Goal: Task Accomplishment & Management: Use online tool/utility

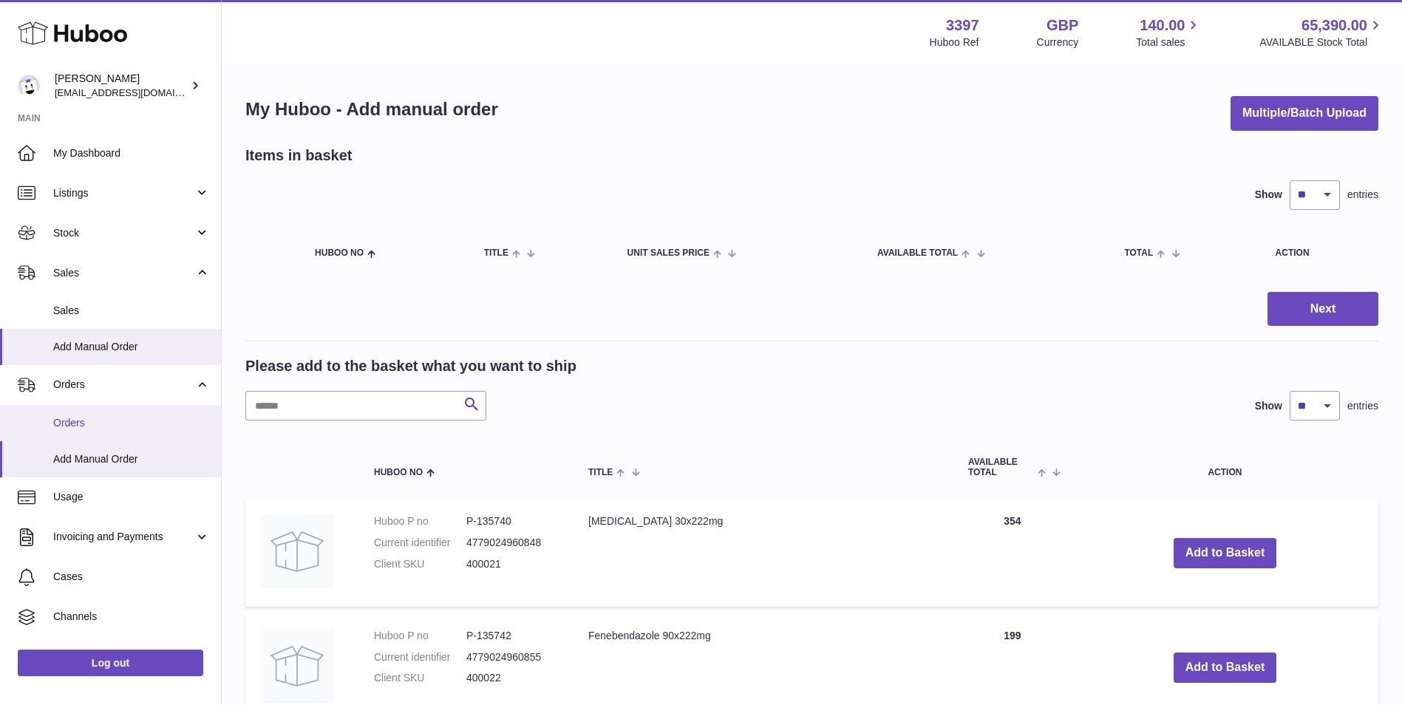
drag, startPoint x: 69, startPoint y: 417, endPoint x: 92, endPoint y: 431, distance: 26.2
click at [69, 417] on span "Orders" at bounding box center [131, 423] width 157 height 14
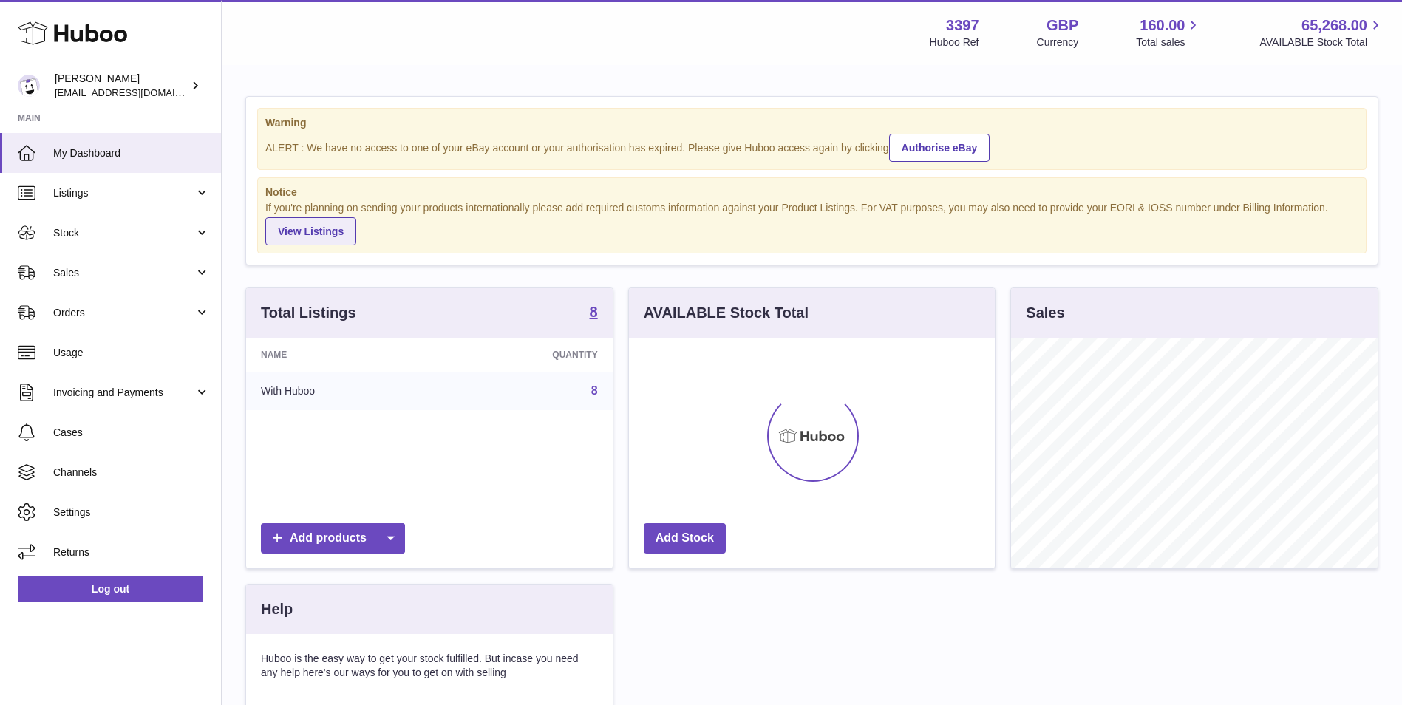
scroll to position [231, 366]
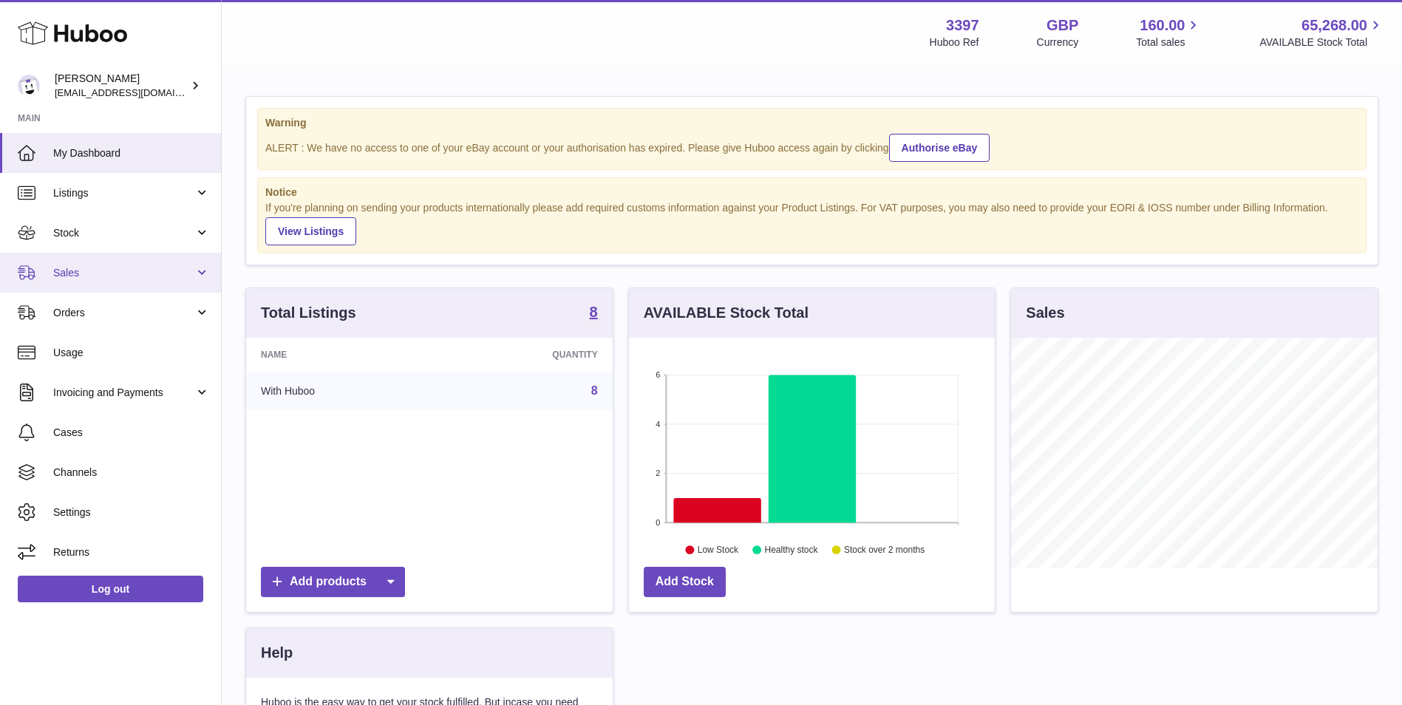
click at [97, 261] on link "Sales" at bounding box center [110, 273] width 221 height 40
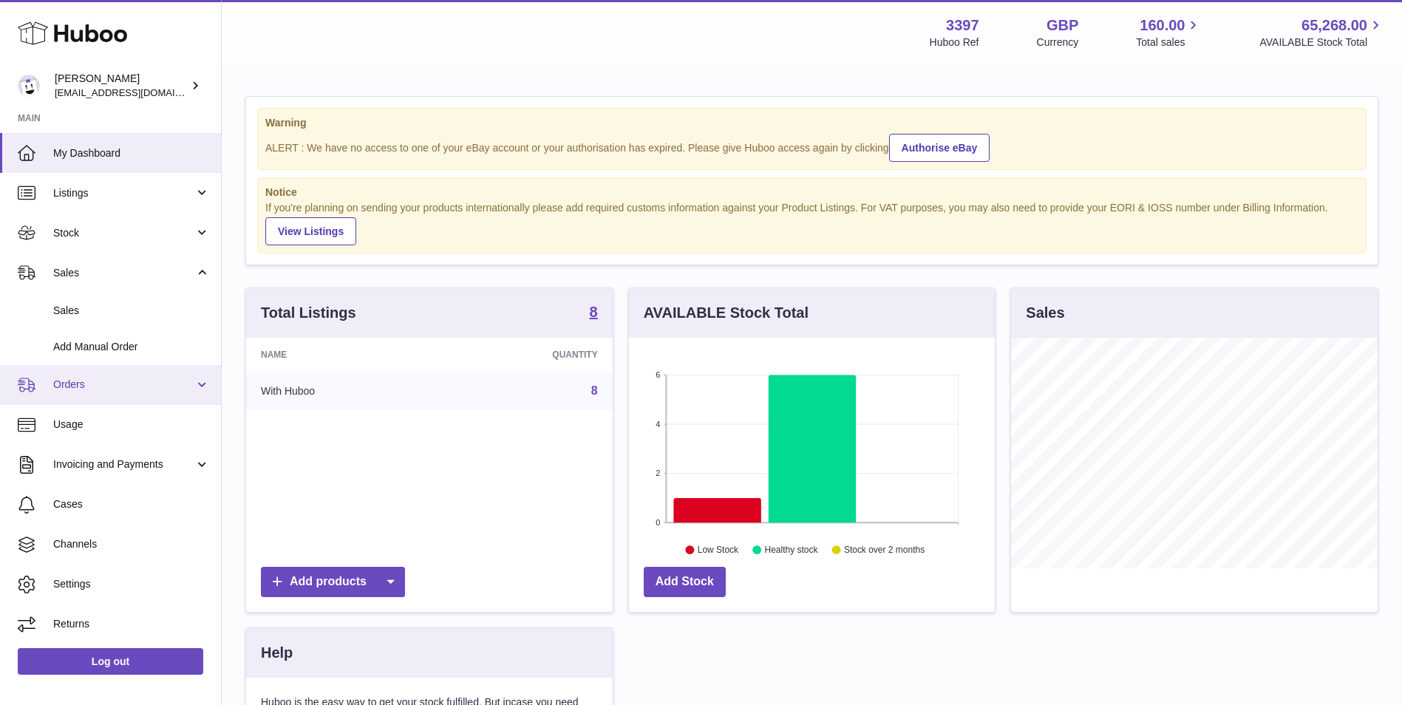
click at [84, 384] on span "Orders" at bounding box center [123, 385] width 141 height 14
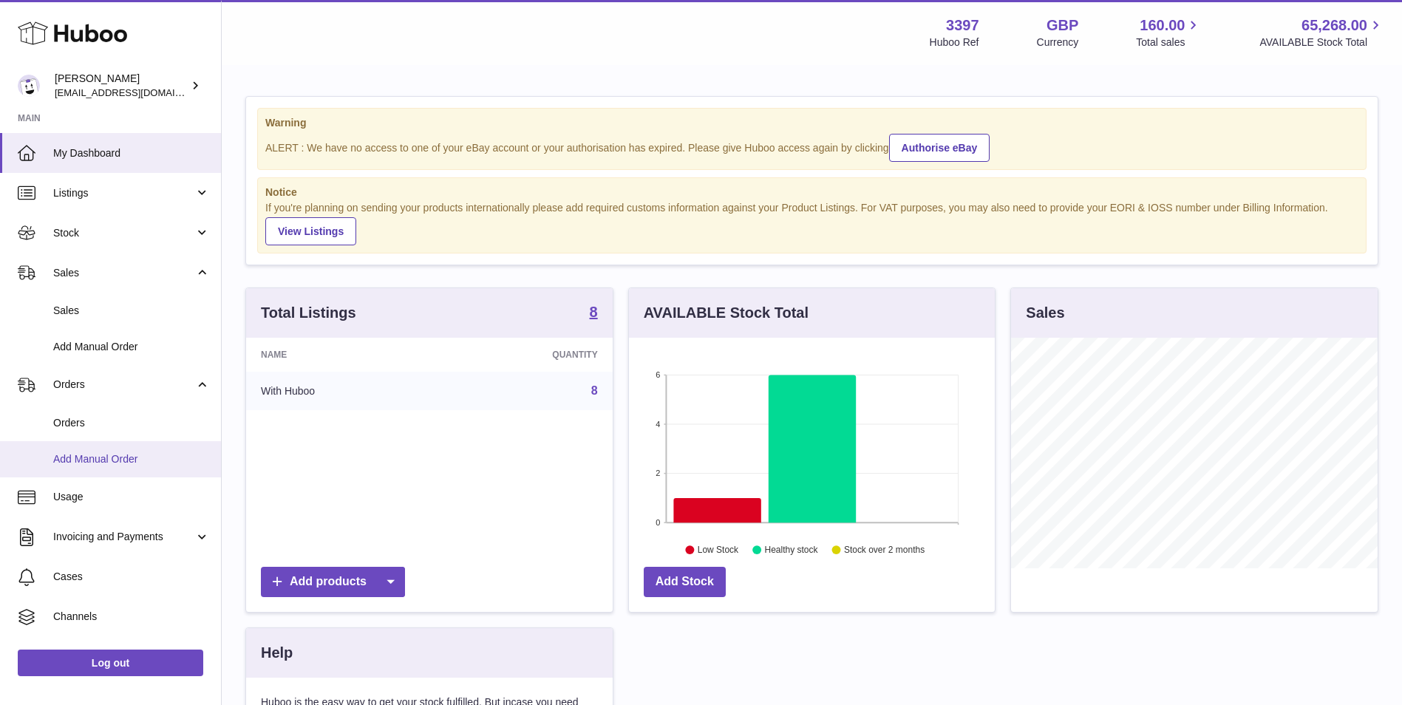
click at [77, 454] on span "Add Manual Order" at bounding box center [131, 459] width 157 height 14
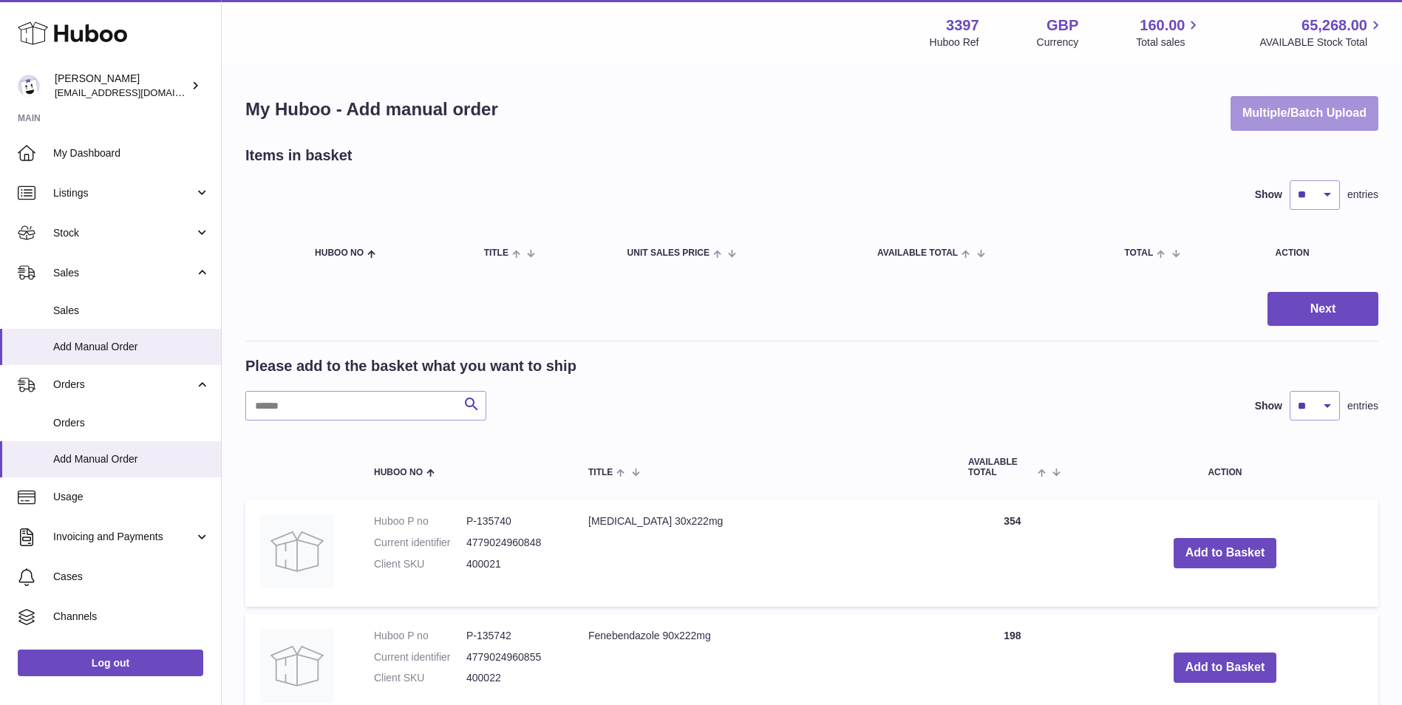
click at [1291, 117] on button "Multiple/Batch Upload" at bounding box center [1305, 113] width 148 height 35
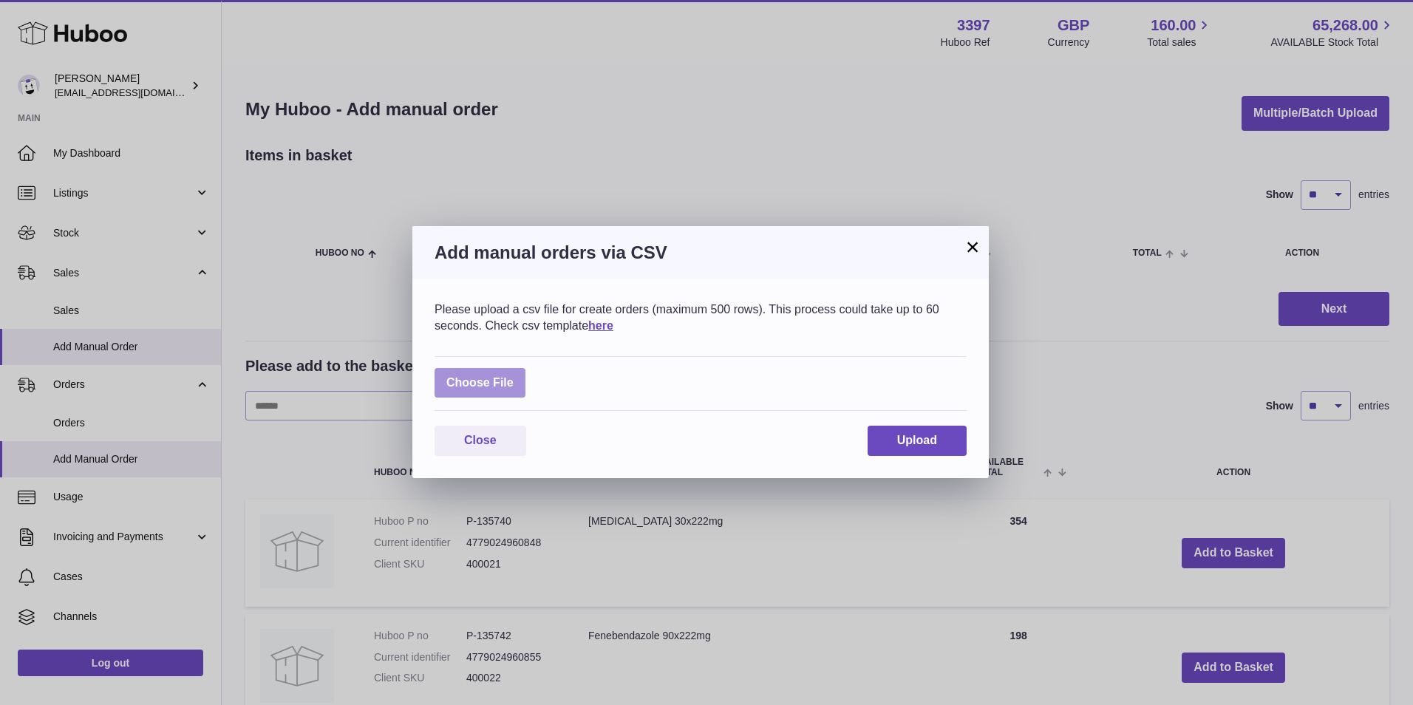
click at [483, 376] on label at bounding box center [480, 383] width 91 height 30
click at [514, 376] on input "file" at bounding box center [514, 376] width 1 height 1
type input "**********"
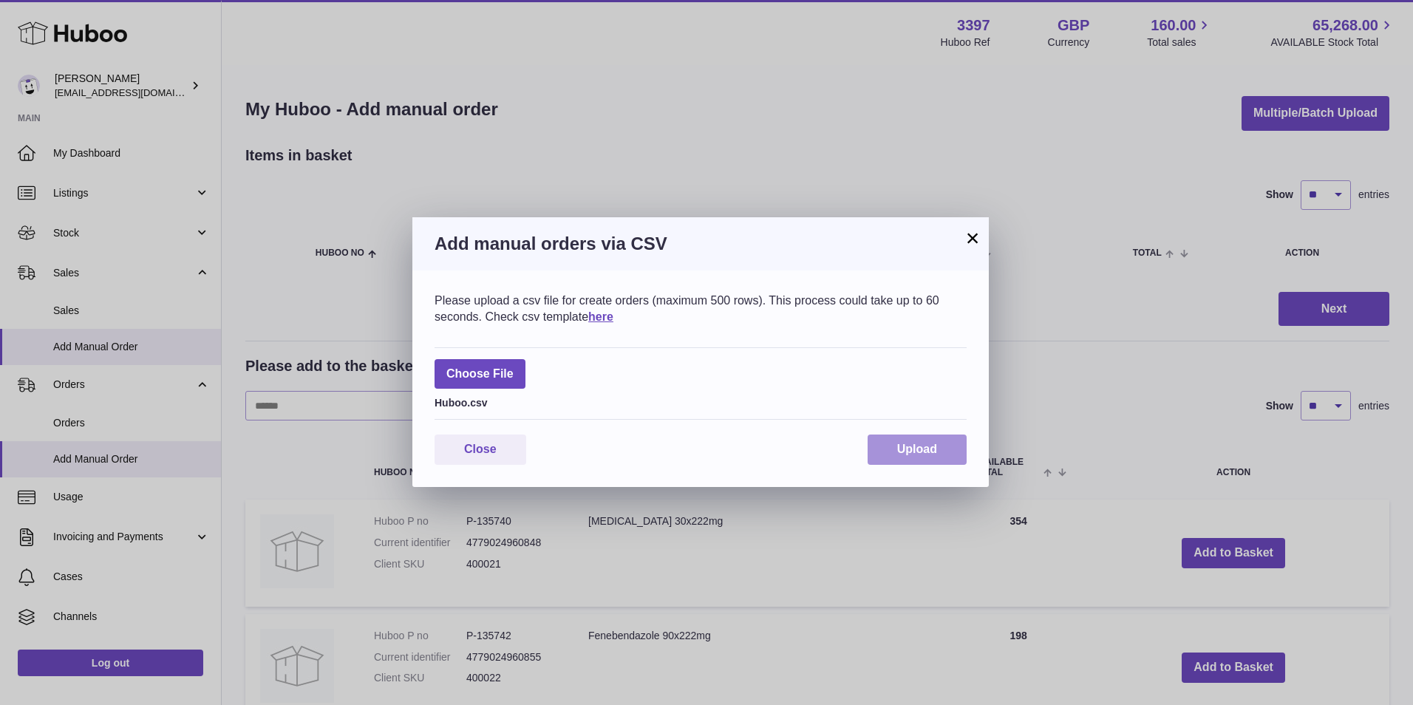
click at [906, 443] on span "Upload" at bounding box center [917, 449] width 40 height 13
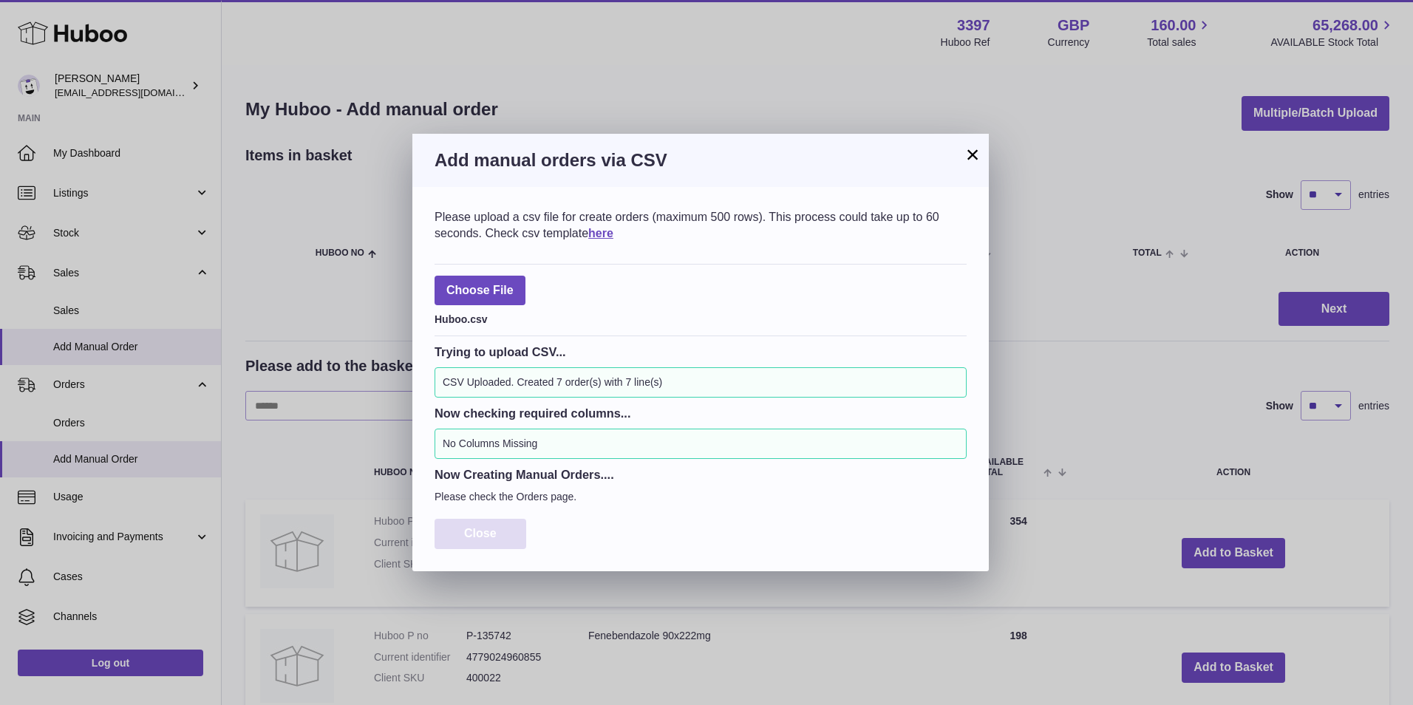
click at [490, 525] on button "Close" at bounding box center [481, 534] width 92 height 30
